Goal: Transaction & Acquisition: Purchase product/service

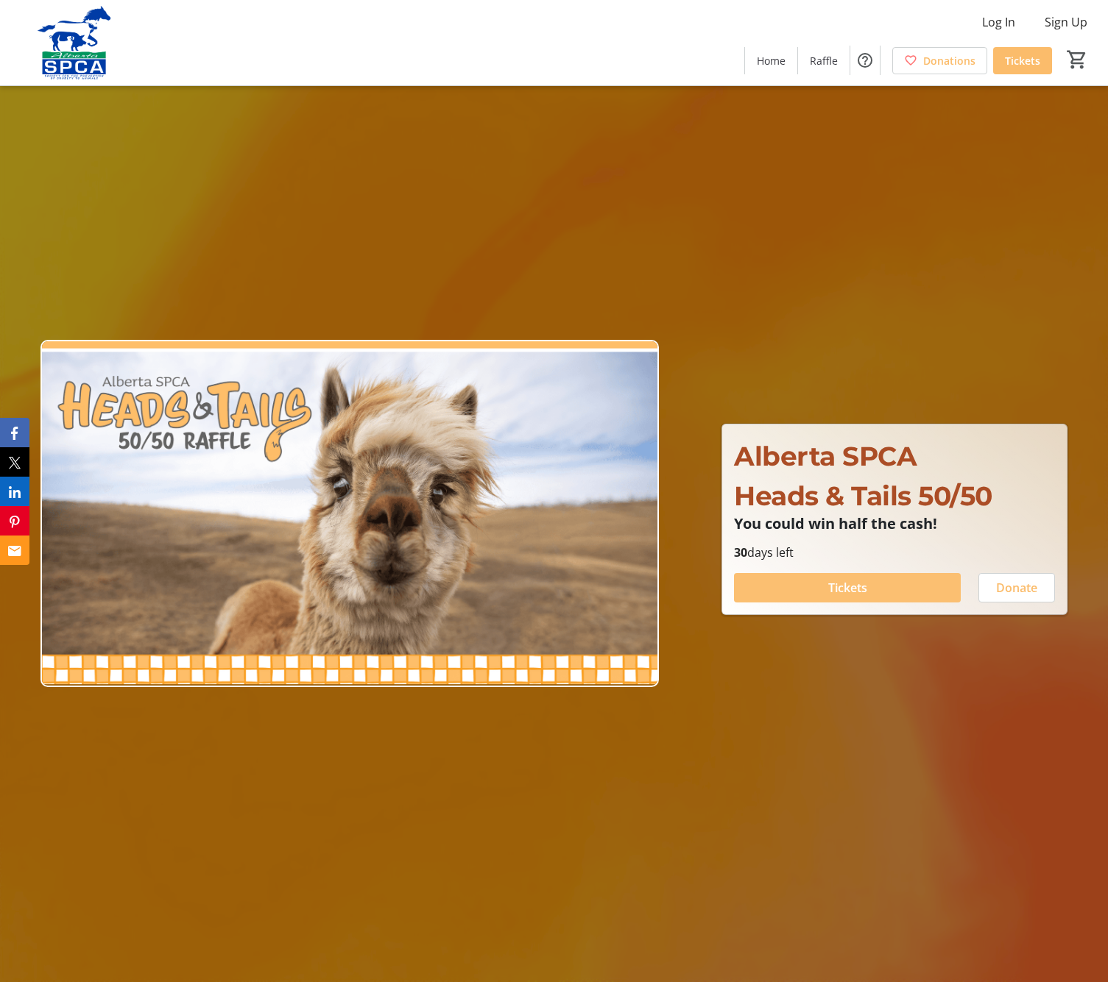
click at [844, 589] on span "Tickets" at bounding box center [847, 588] width 39 height 18
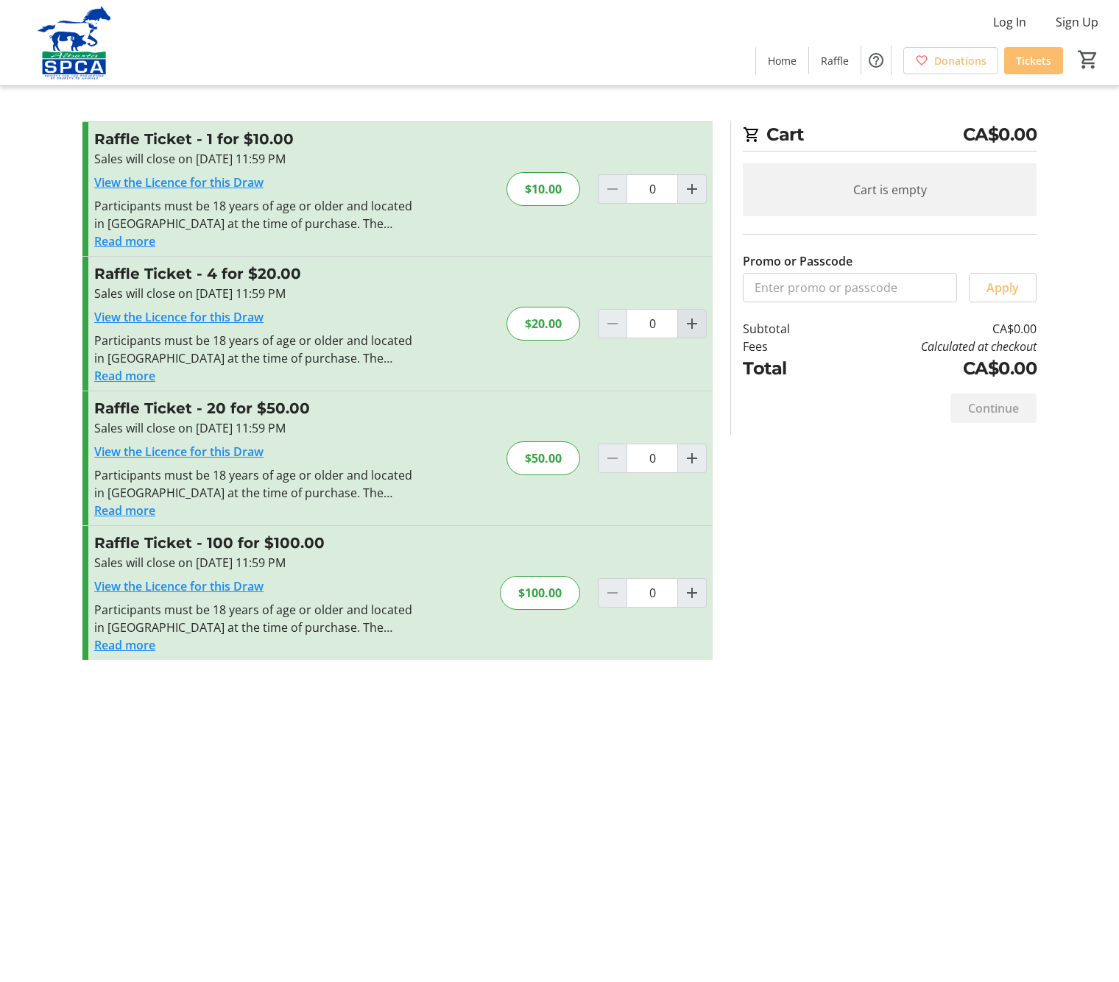
click at [693, 324] on mat-icon "Increment by one" at bounding box center [692, 324] width 18 height 18
type input "1"
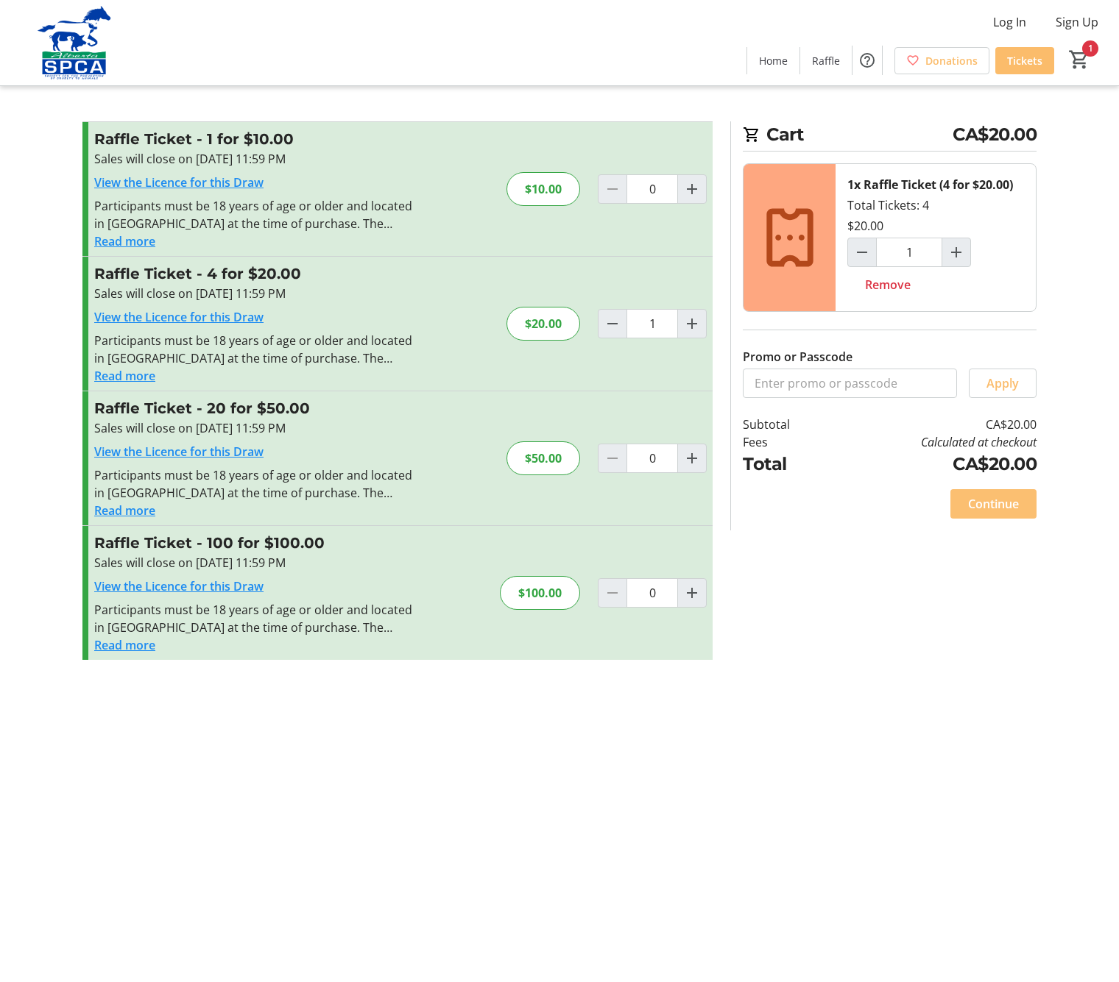
click at [1015, 508] on span "Continue" at bounding box center [993, 504] width 51 height 18
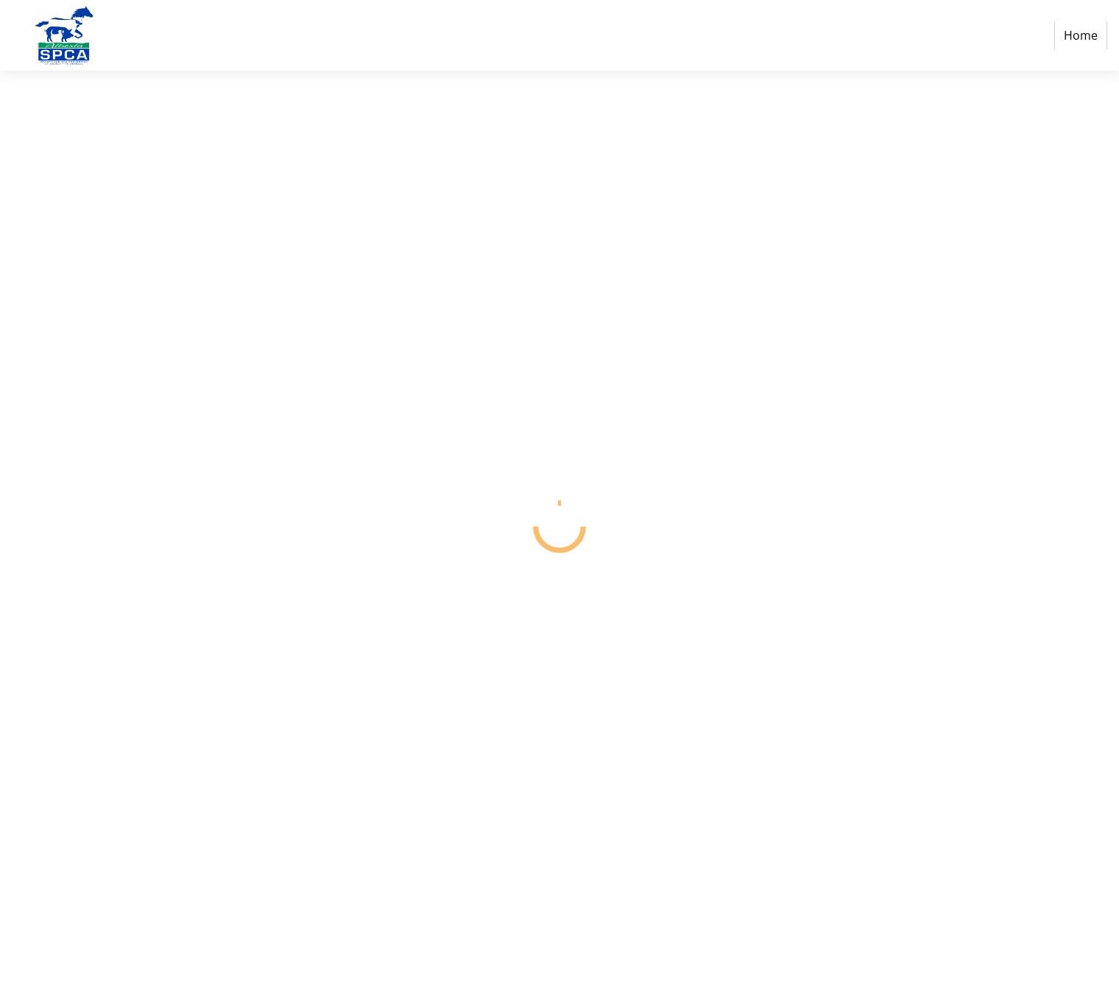
select select "CA"
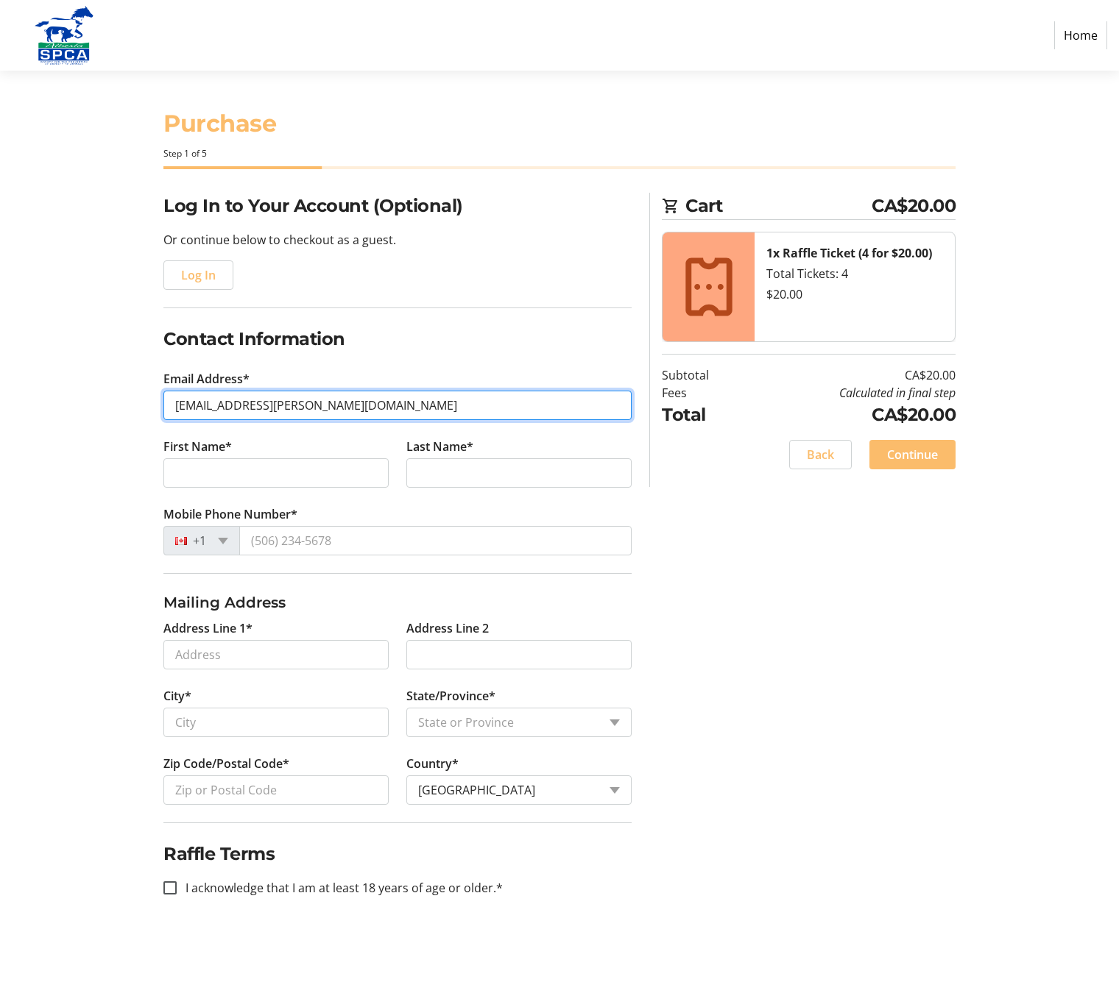
type input "[EMAIL_ADDRESS][PERSON_NAME][DOMAIN_NAME]"
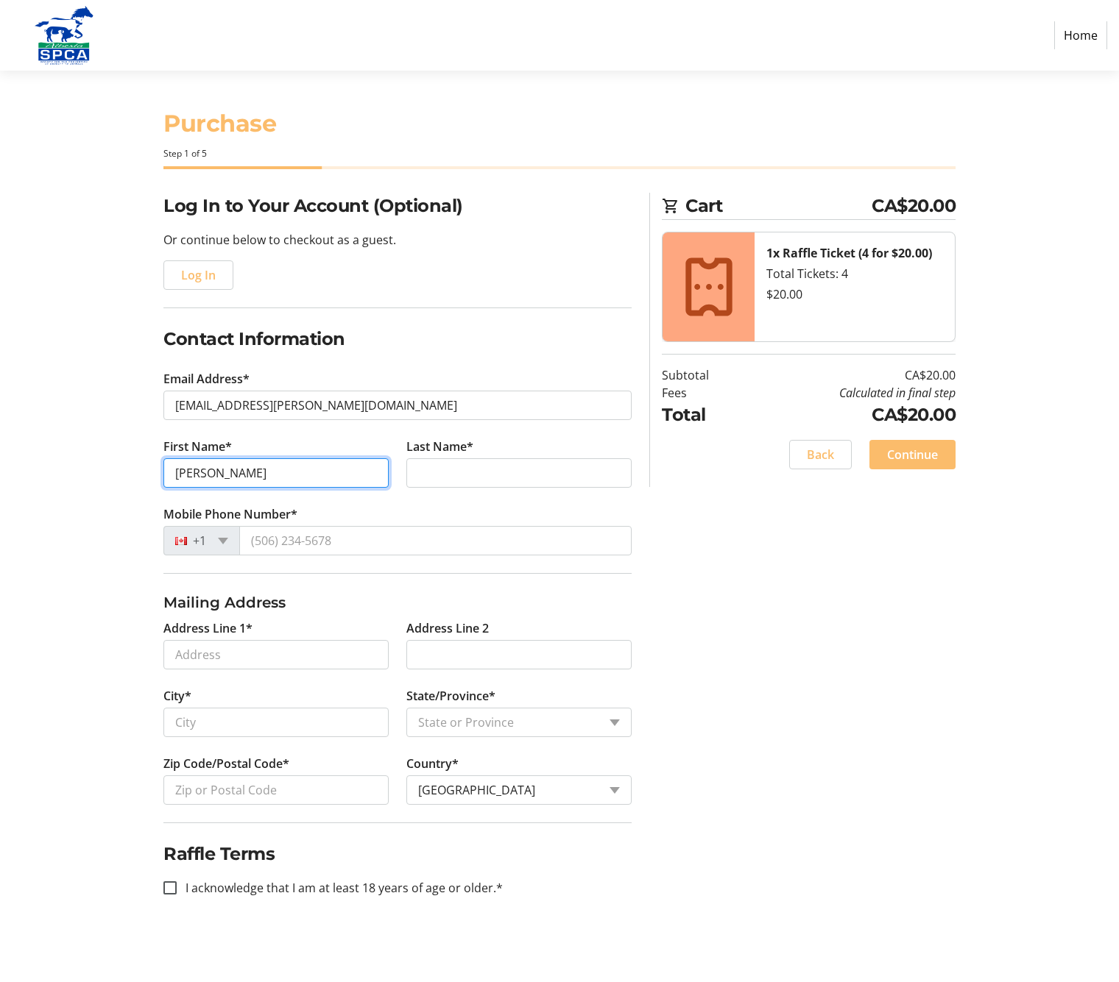
type input "[PERSON_NAME]"
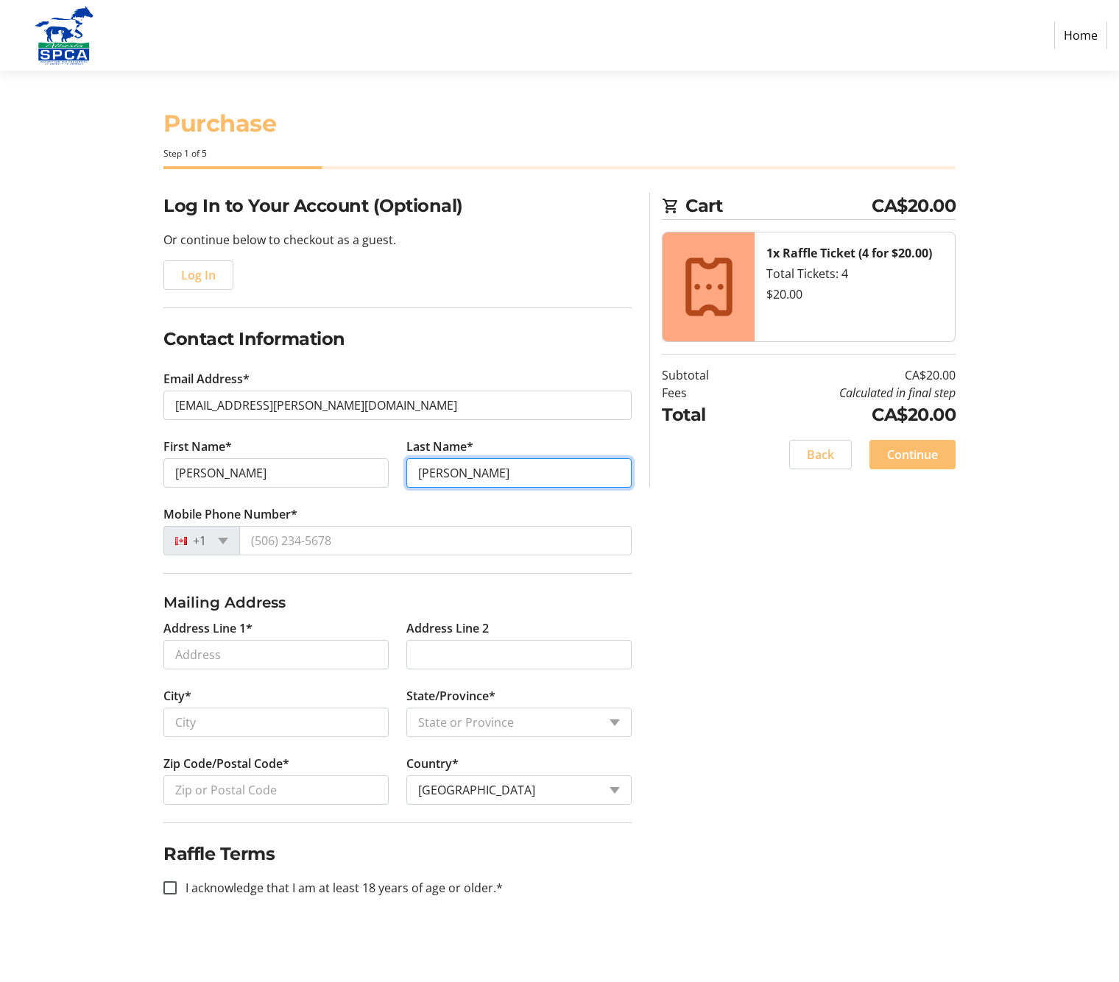
type input "[PERSON_NAME]"
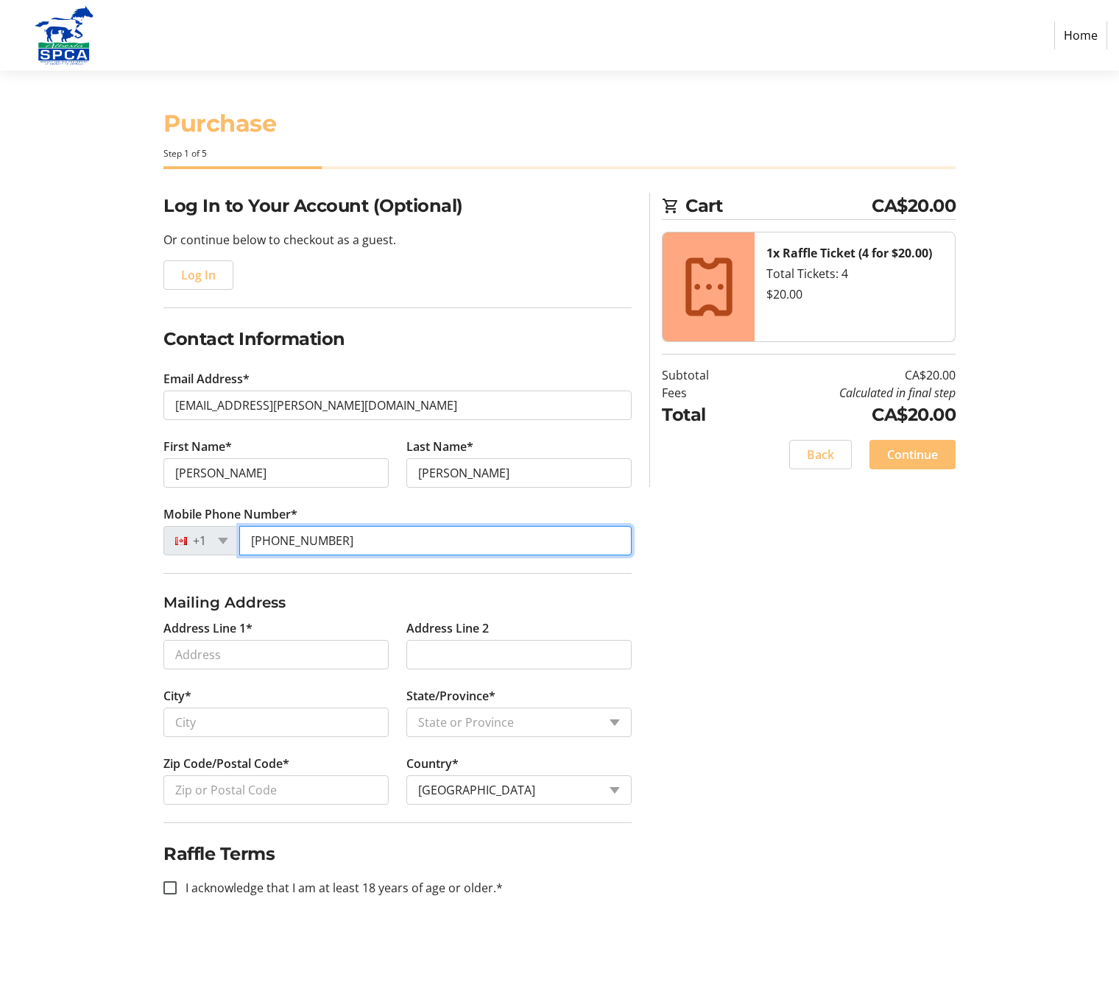
type input "[PHONE_NUMBER]"
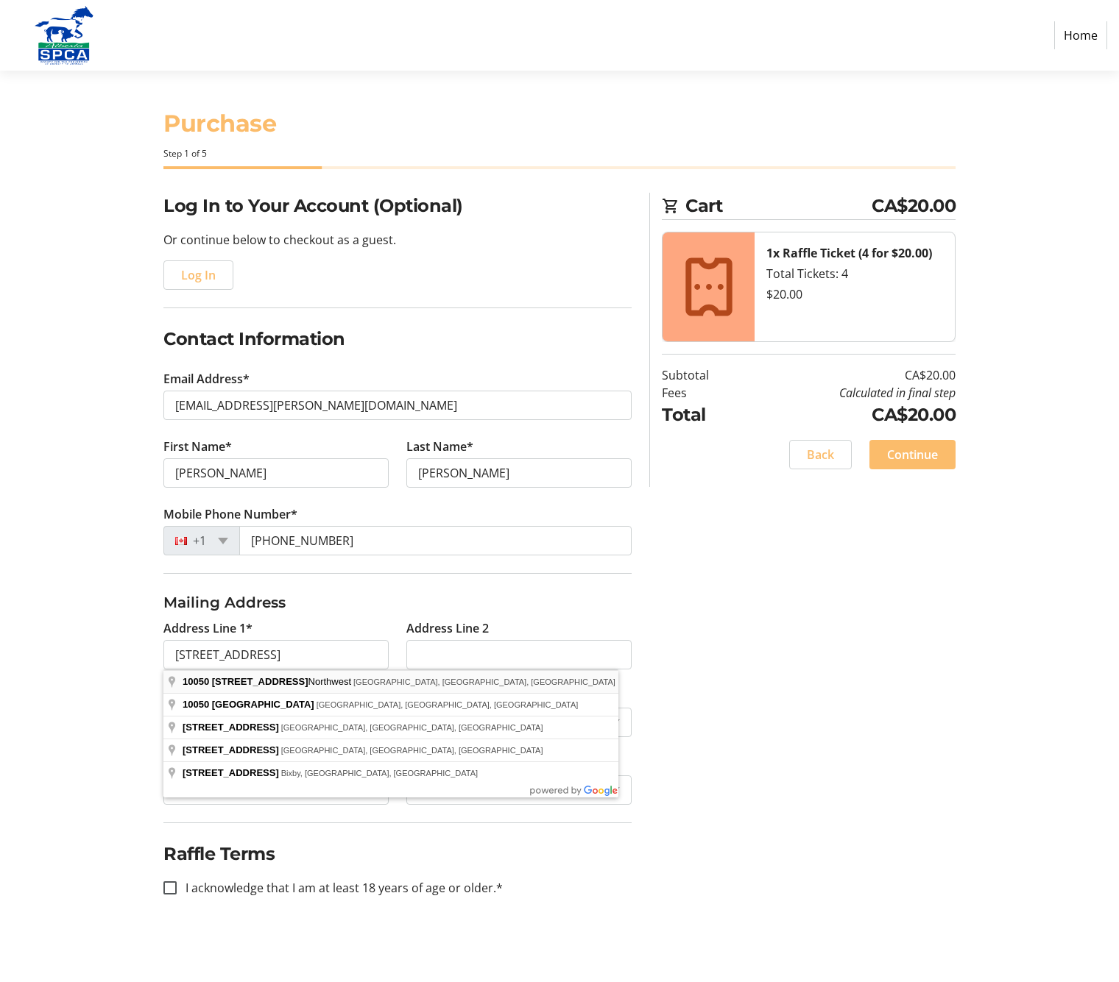
type input "[STREET_ADDRESS]"
type input "[GEOGRAPHIC_DATA]"
select select "AB"
type input "T5K 2M8"
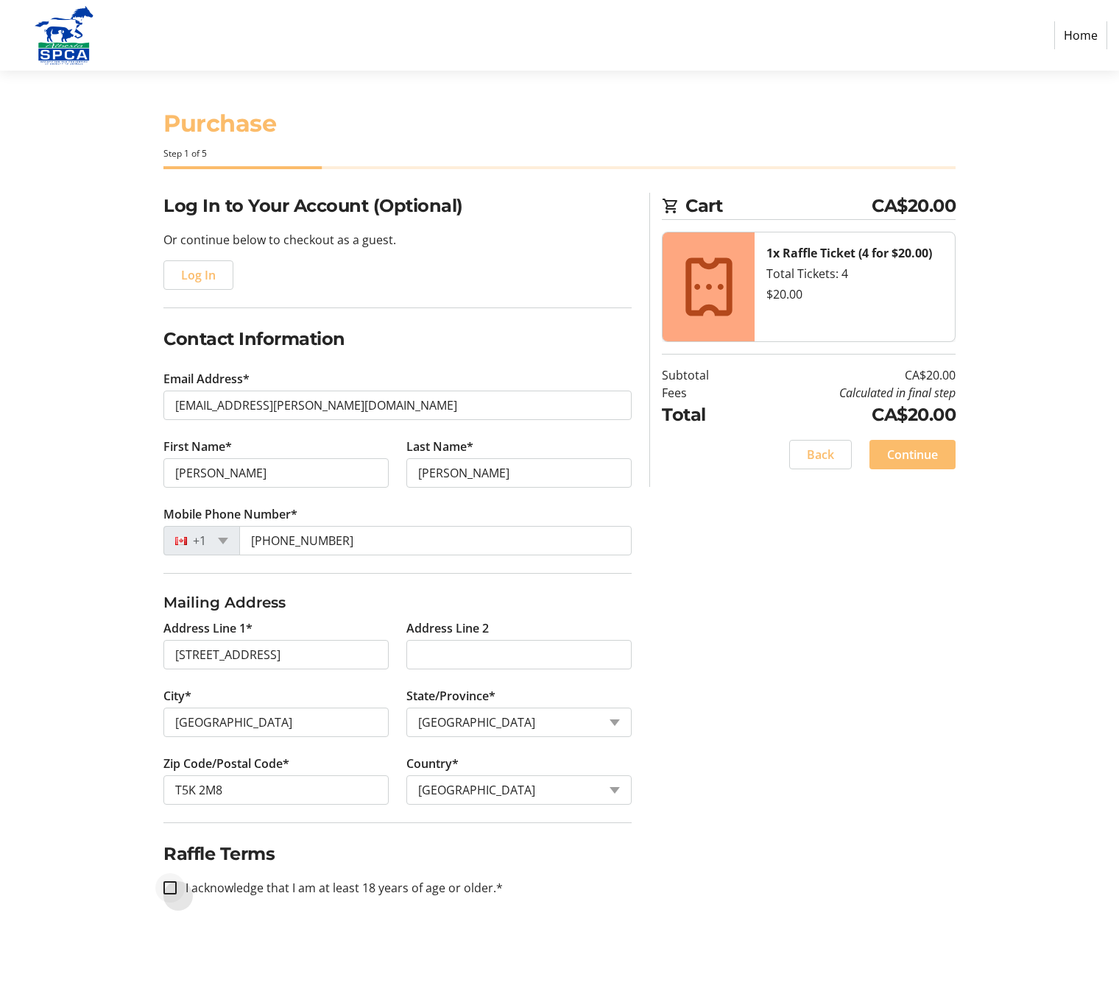
click at [168, 884] on input "I acknowledge that I am at least 18 years of age or older.*" at bounding box center [169, 888] width 13 height 13
checkbox input "true"
type input "Unit 6-B"
click at [910, 453] on span "Continue" at bounding box center [912, 455] width 51 height 18
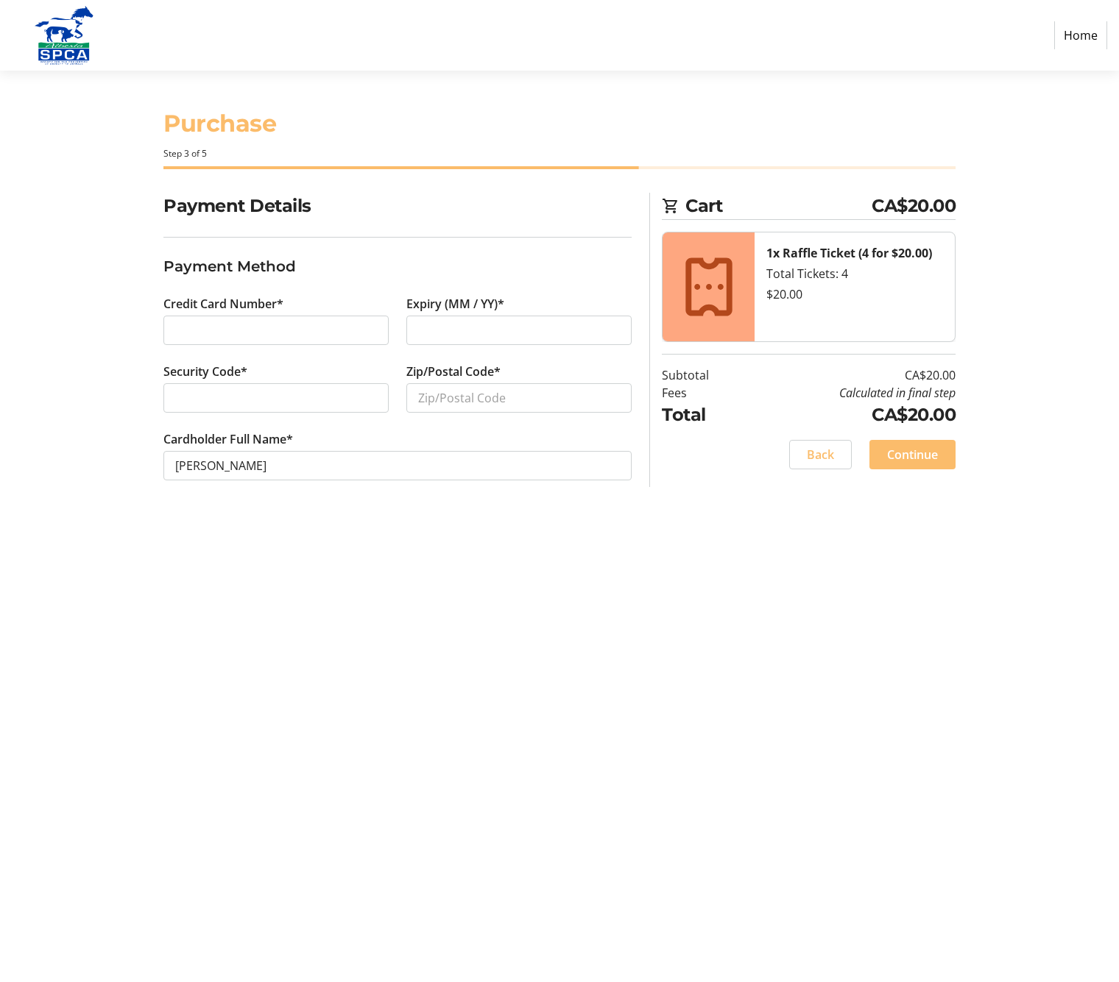
click at [208, 312] on label "Credit Card Number*" at bounding box center [223, 304] width 120 height 18
type input "T5K 2M8"
click at [898, 456] on span "Continue" at bounding box center [912, 455] width 51 height 18
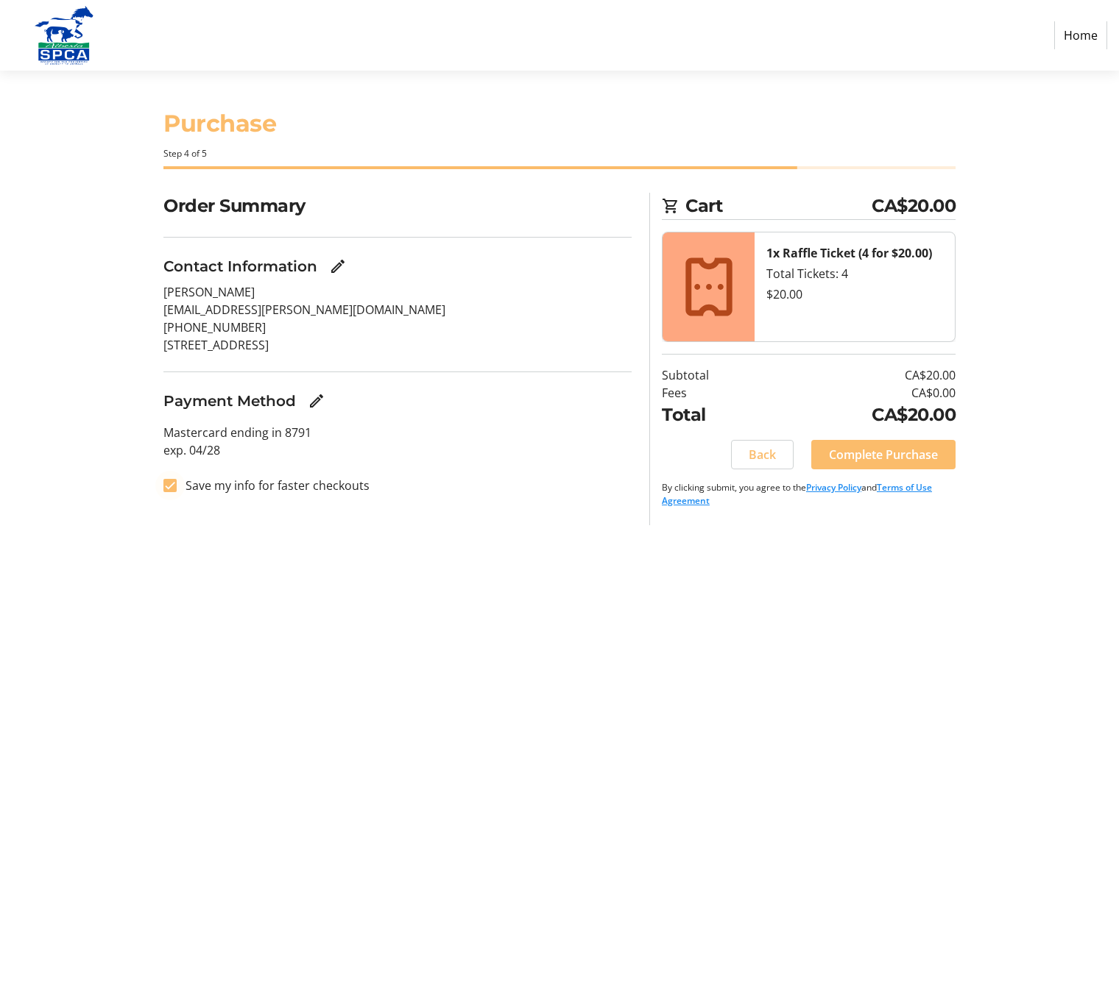
click at [174, 484] on input "Save my info for faster checkouts" at bounding box center [169, 485] width 13 height 13
checkbox input "false"
click at [880, 454] on span "Complete Purchase" at bounding box center [883, 455] width 109 height 18
